Goal: Information Seeking & Learning: Learn about a topic

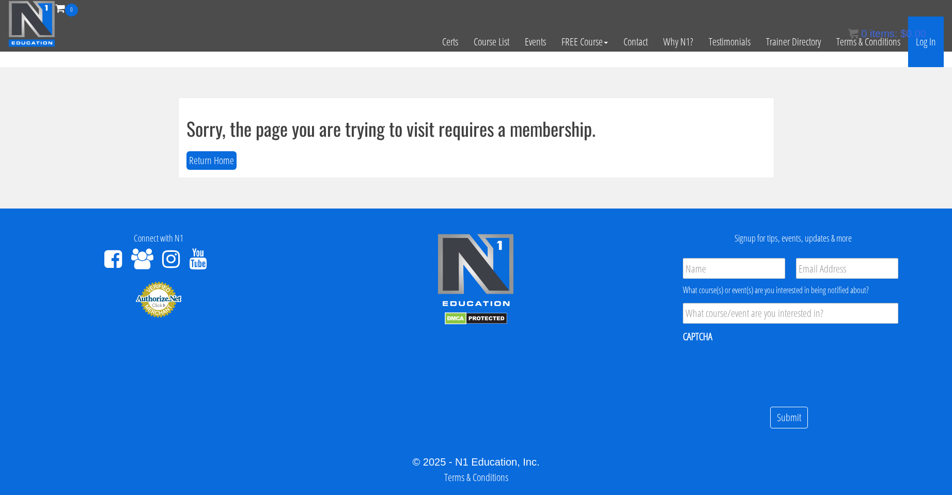
click at [679, 50] on link "Log In" at bounding box center [926, 42] width 36 height 51
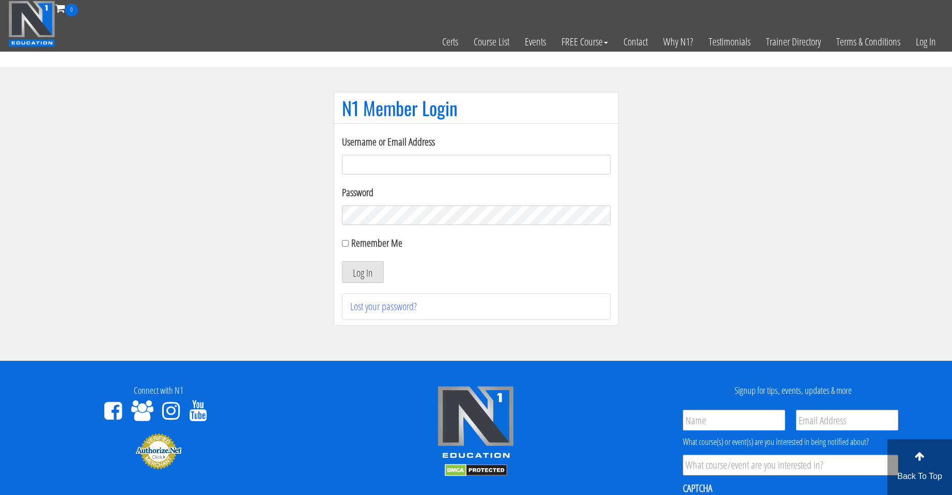
type input "[EMAIL_ADDRESS][DOMAIN_NAME]"
click at [352, 246] on label "Remember Me" at bounding box center [376, 243] width 51 height 14
click at [349, 246] on input "Remember Me" at bounding box center [345, 243] width 7 height 7
checkbox input "true"
click at [359, 273] on button "Log In" at bounding box center [363, 272] width 42 height 22
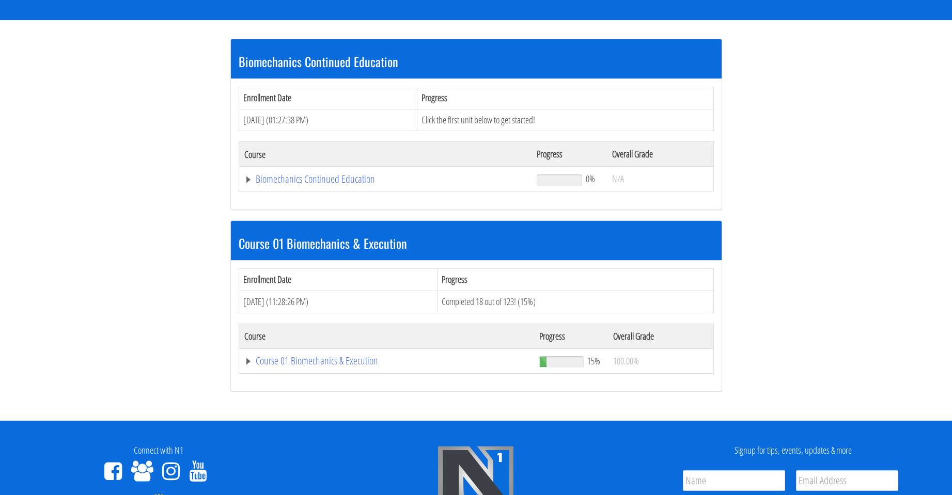
scroll to position [182, 0]
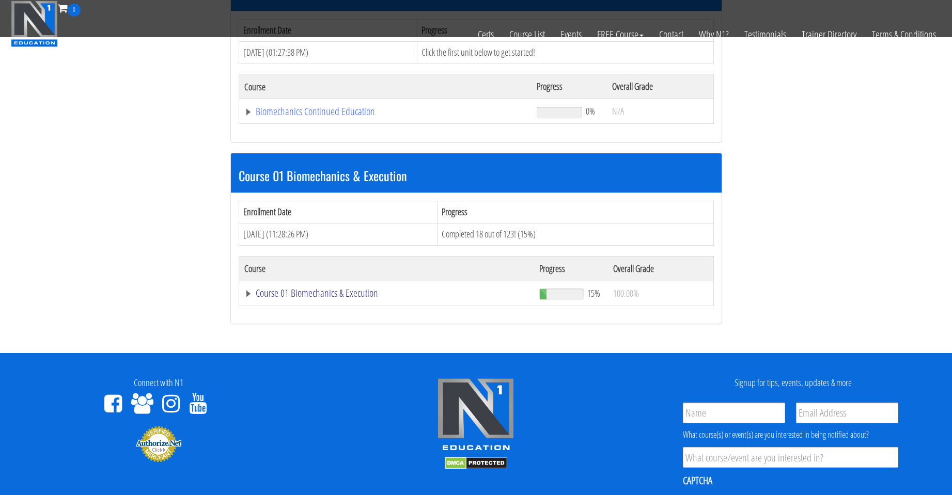
click at [325, 294] on link "Course 01 Biomechanics & Execution" at bounding box center [386, 293] width 285 height 10
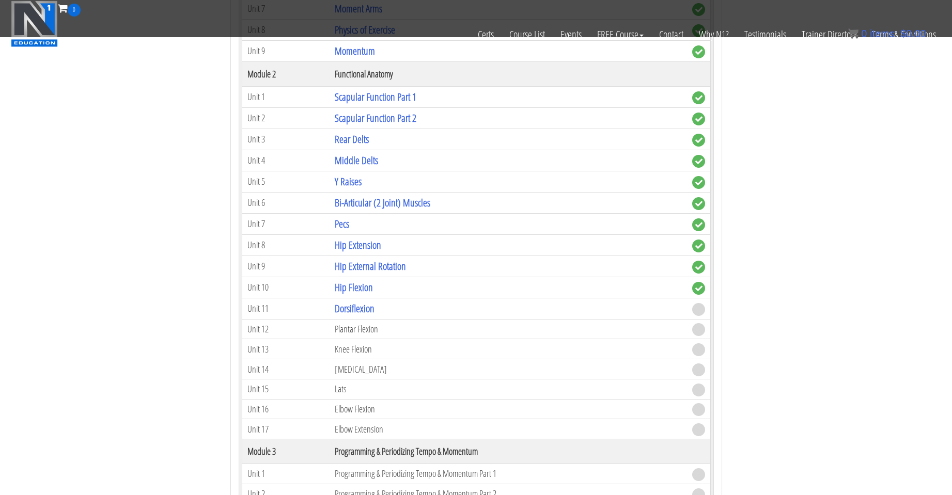
scroll to position [698, 0]
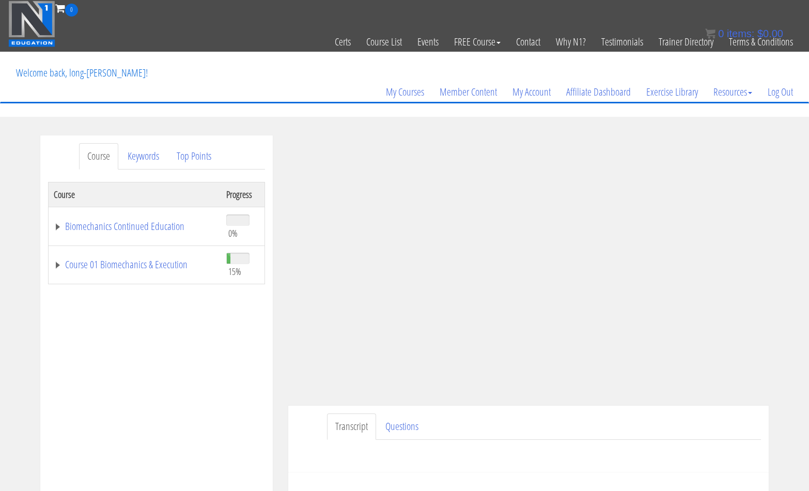
scroll to position [86, 0]
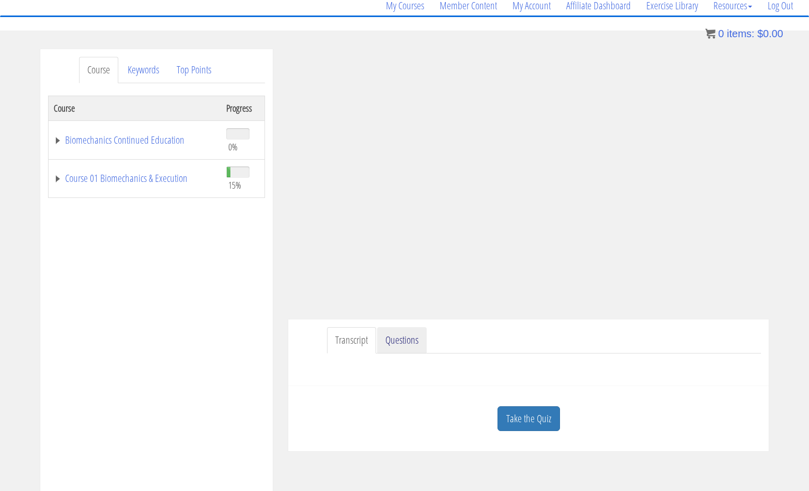
click at [399, 334] on link "Questions" at bounding box center [402, 340] width 50 height 26
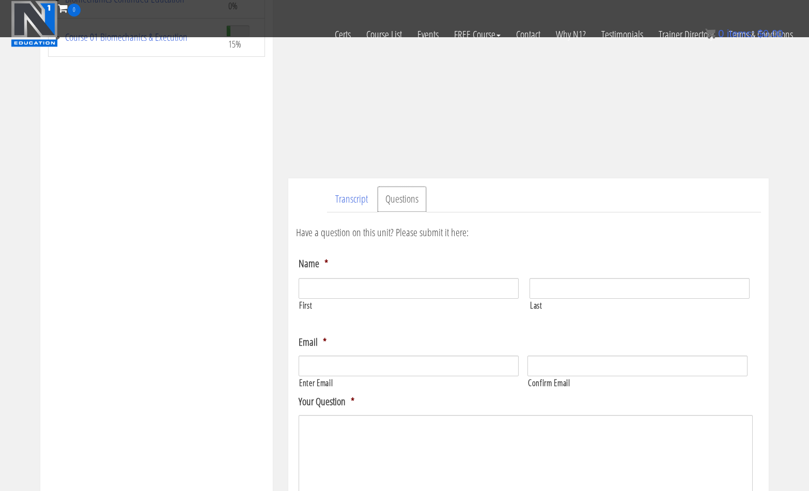
scroll to position [258, 0]
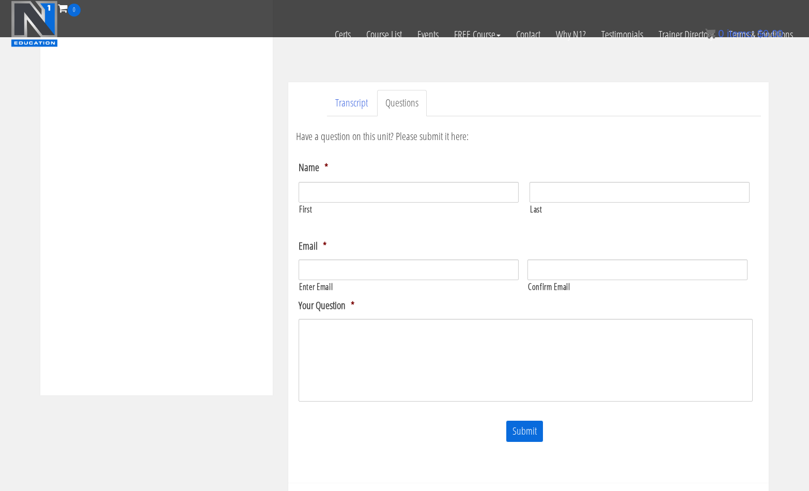
click at [349, 117] on div "Have a question on this unit? Please submit it here: Name * First Last Email * *" at bounding box center [528, 295] width 465 height 359
click at [348, 104] on link "Transcript" at bounding box center [351, 103] width 49 height 26
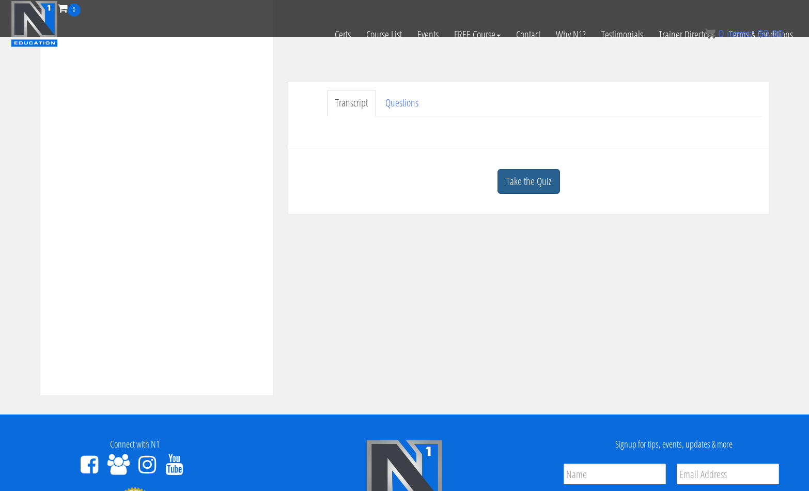
click at [526, 182] on link "Take the Quiz" at bounding box center [528, 181] width 62 height 25
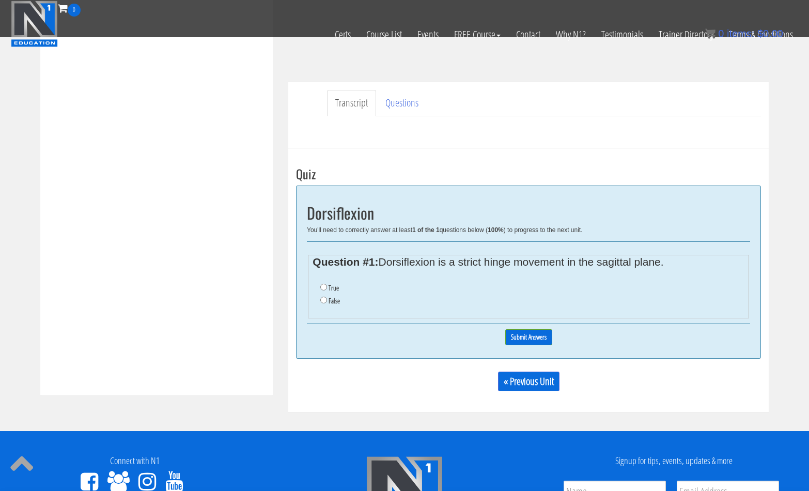
drag, startPoint x: 380, startPoint y: 261, endPoint x: 657, endPoint y: 266, distance: 277.3
click at [666, 263] on legend "Question #1: Dorsiflexion is a strict hinge movement in the sagittal plane." at bounding box center [527, 262] width 431 height 8
click at [359, 400] on div "Take the Quiz Quiz Dorsiflexion You'll need to correctly answer at least 1 of t…" at bounding box center [528, 280] width 480 height 263
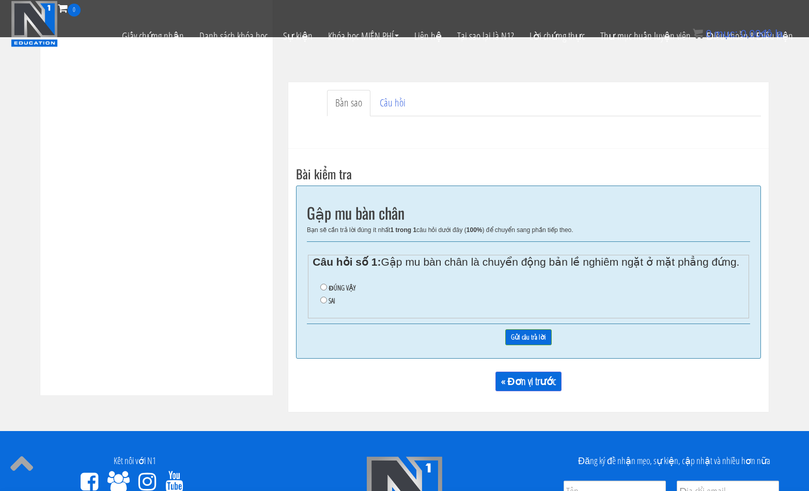
click at [328, 299] on font "SAI" at bounding box center [331, 300] width 7 height 9
click at [327, 299] on input "SAI" at bounding box center [323, 299] width 7 height 7
radio input "true"
click at [529, 338] on input "Gửi câu trả lời" at bounding box center [528, 337] width 46 height 16
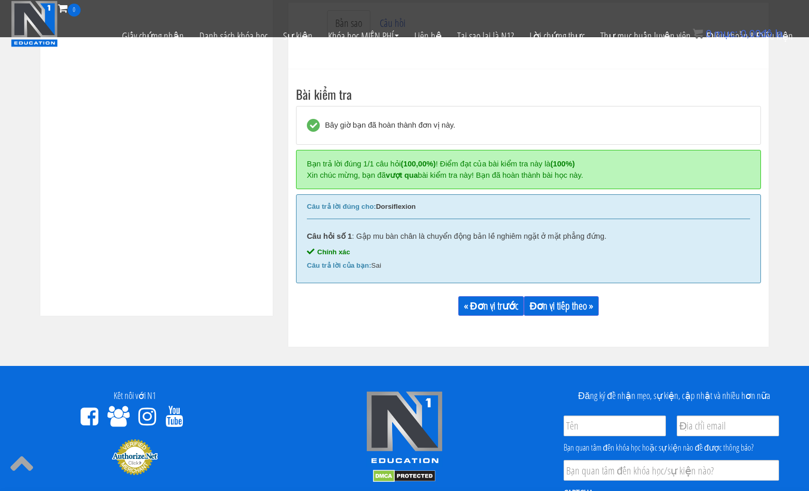
scroll to position [304, 0]
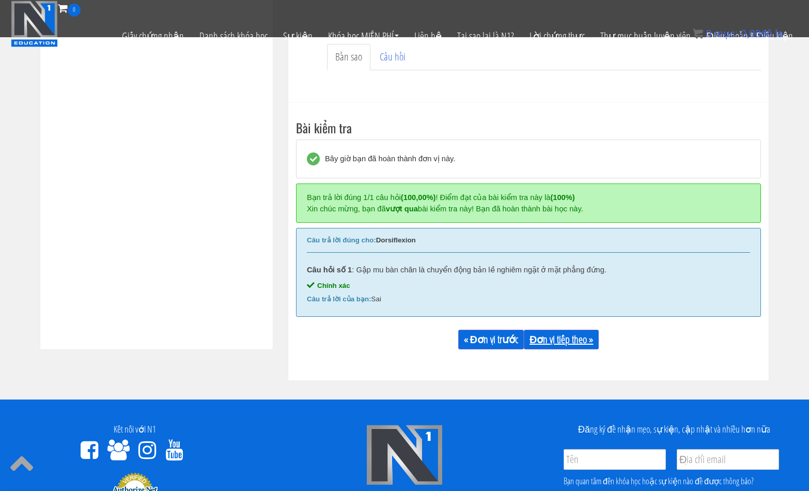
click at [560, 338] on font "Đơn vị tiếp theo »" at bounding box center [561, 339] width 64 height 14
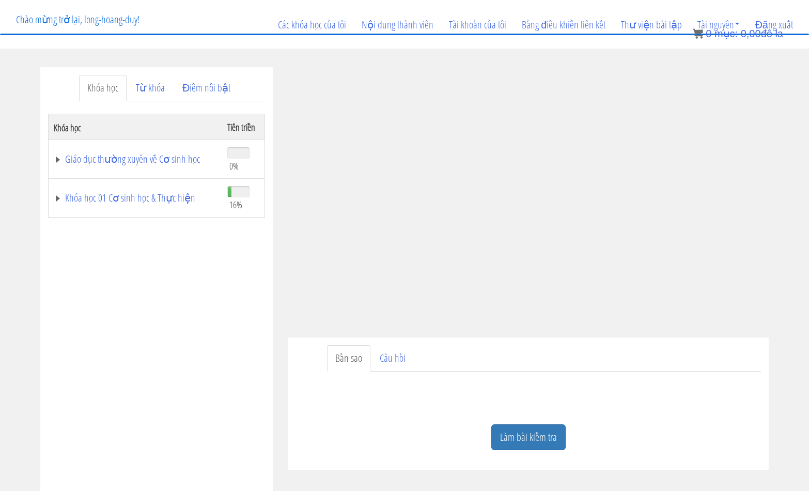
scroll to position [172, 0]
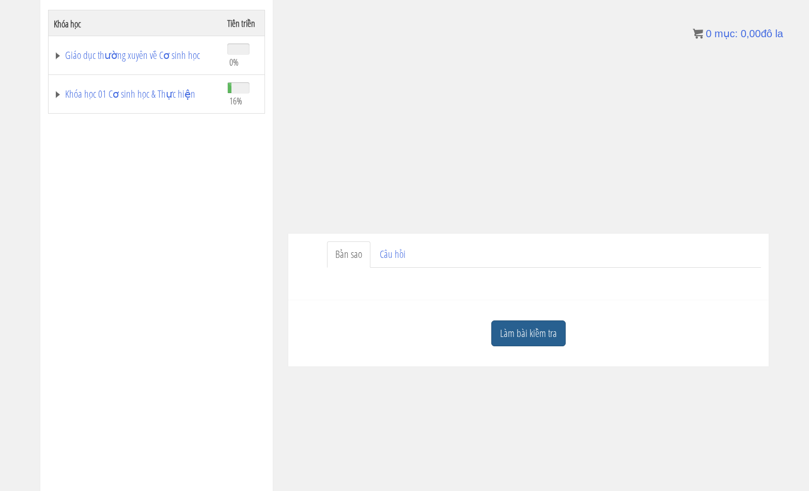
click at [540, 329] on font "Làm bài kiểm tra" at bounding box center [528, 333] width 57 height 14
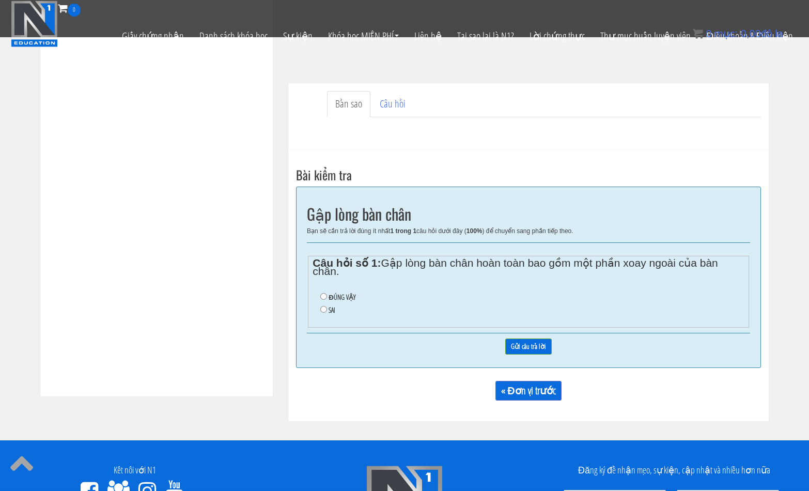
scroll to position [258, 0]
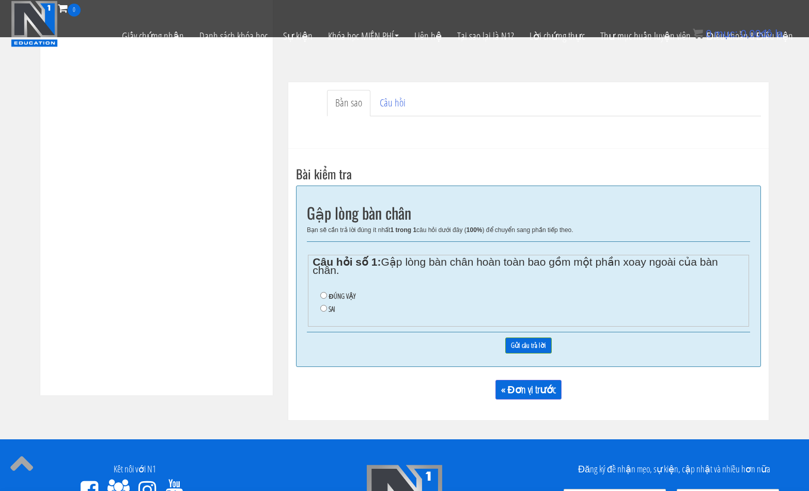
click at [337, 298] on font "ĐÚNG VẬY" at bounding box center [341, 295] width 27 height 9
click at [327, 298] on input "ĐÚNG VẬY" at bounding box center [323, 295] width 7 height 7
radio input "true"
click at [532, 343] on input "Gửi câu trả lời" at bounding box center [528, 345] width 46 height 16
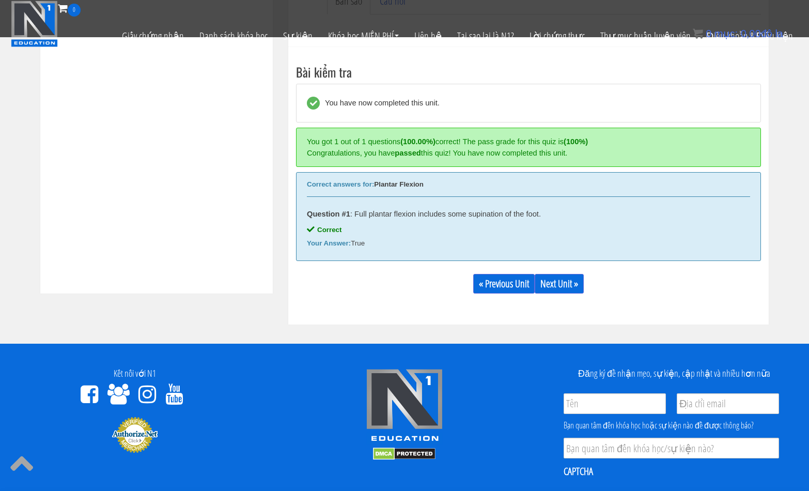
scroll to position [392, 0]
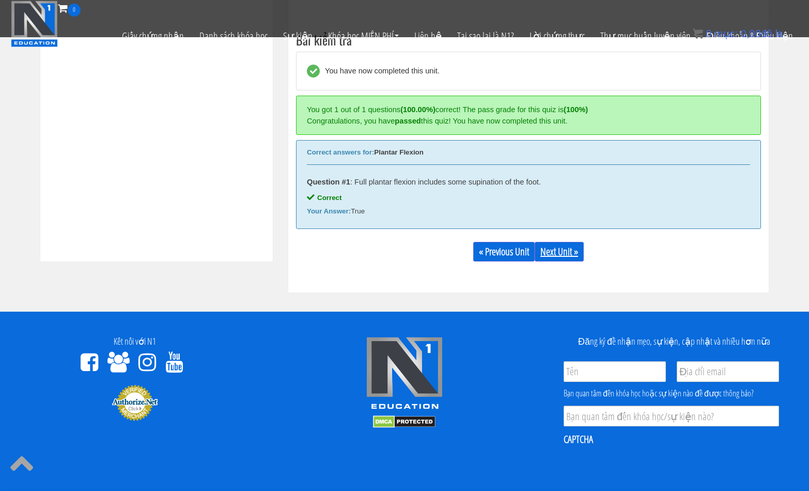
click at [562, 251] on link "Next Unit »" at bounding box center [558, 252] width 49 height 20
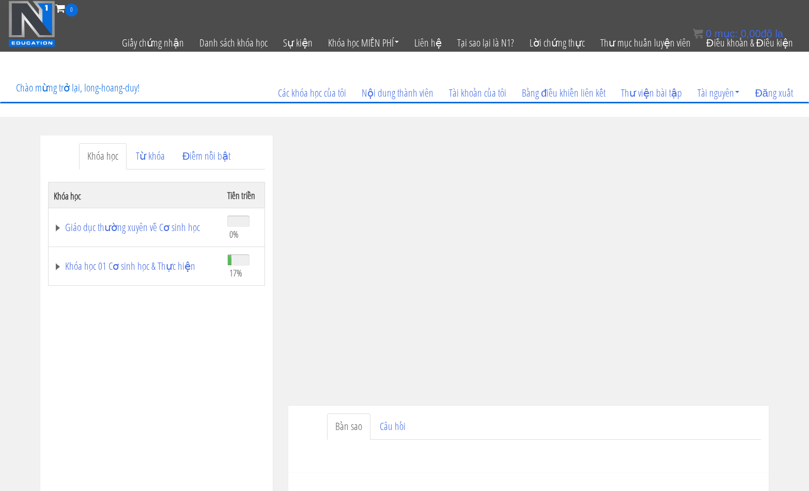
click at [531, 421] on ul "Bản sao Câu hỏi" at bounding box center [544, 426] width 434 height 26
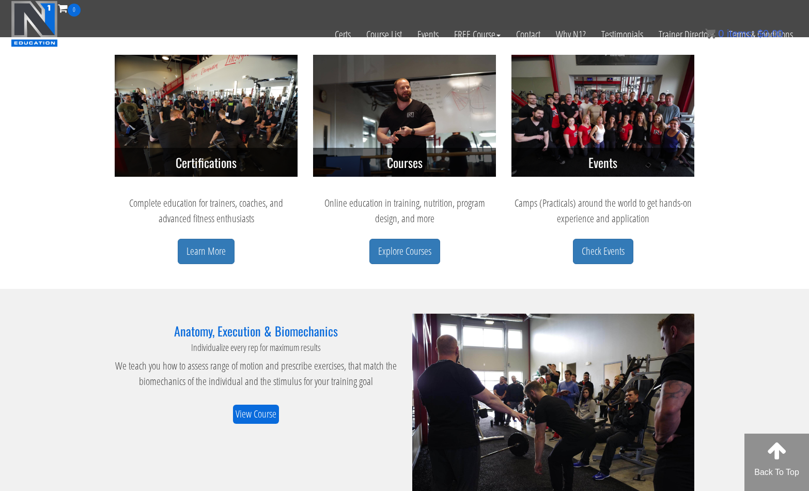
scroll to position [430, 0]
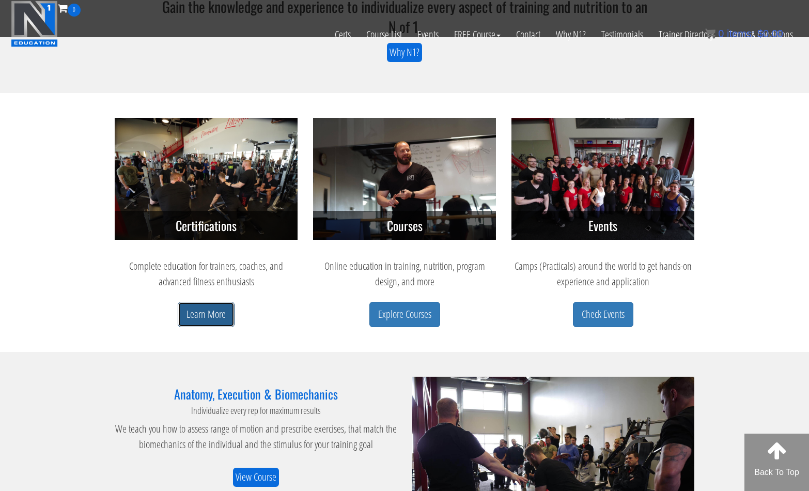
click at [215, 314] on link "Learn More" at bounding box center [206, 314] width 57 height 25
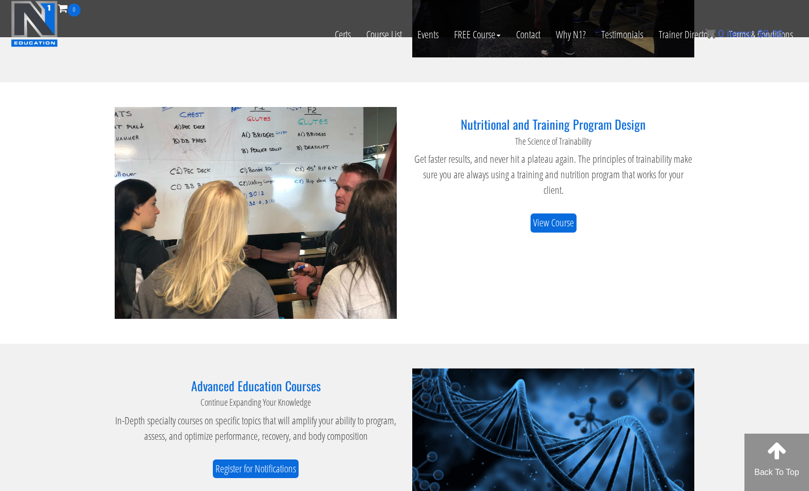
scroll to position [947, 0]
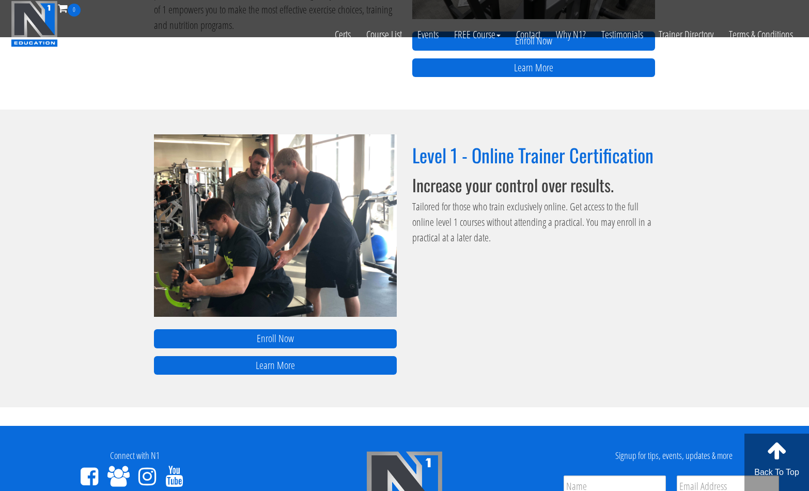
scroll to position [688, 0]
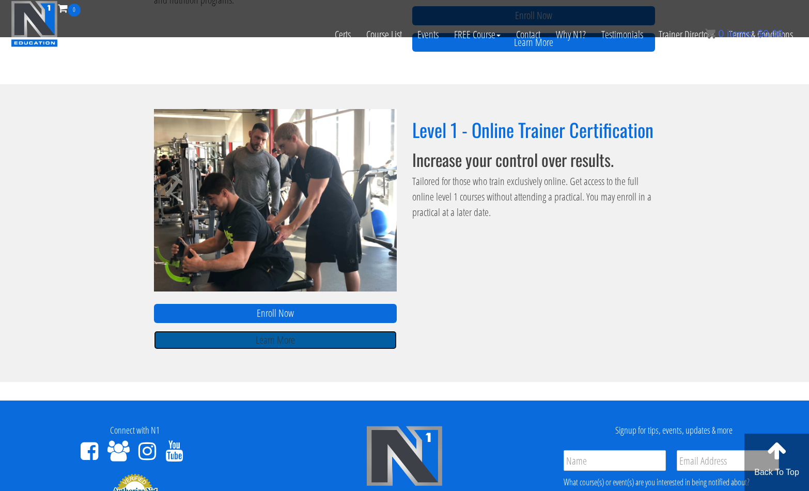
click at [272, 336] on link "Learn More" at bounding box center [275, 339] width 243 height 19
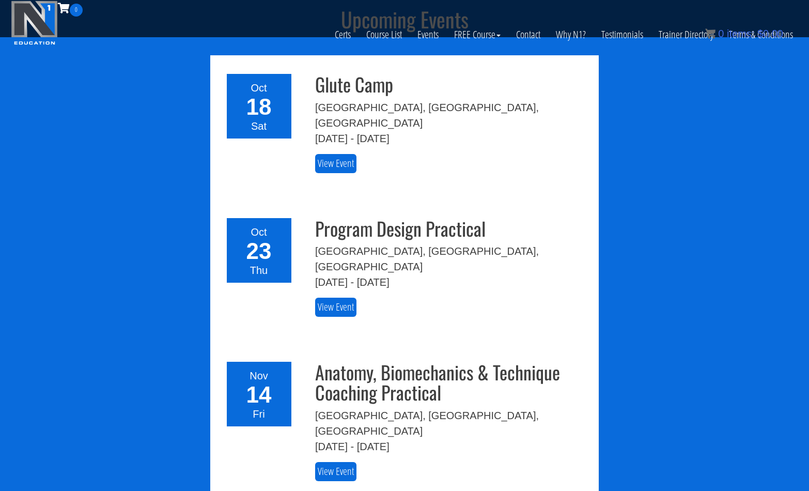
scroll to position [1377, 0]
